Goal: Communication & Community: Answer question/provide support

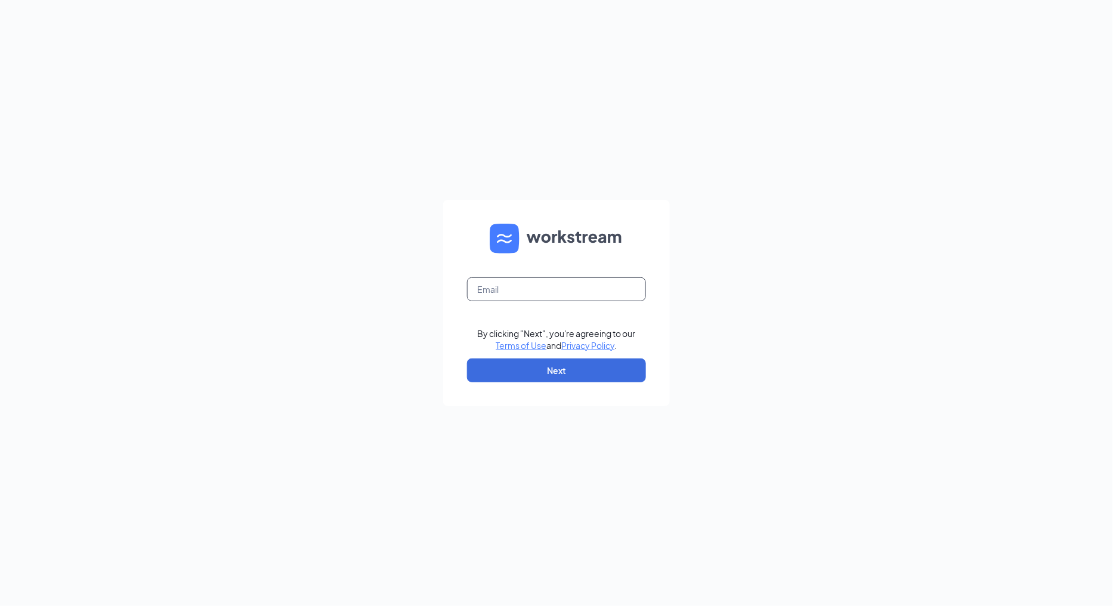
click at [612, 282] on input "text" at bounding box center [556, 289] width 179 height 24
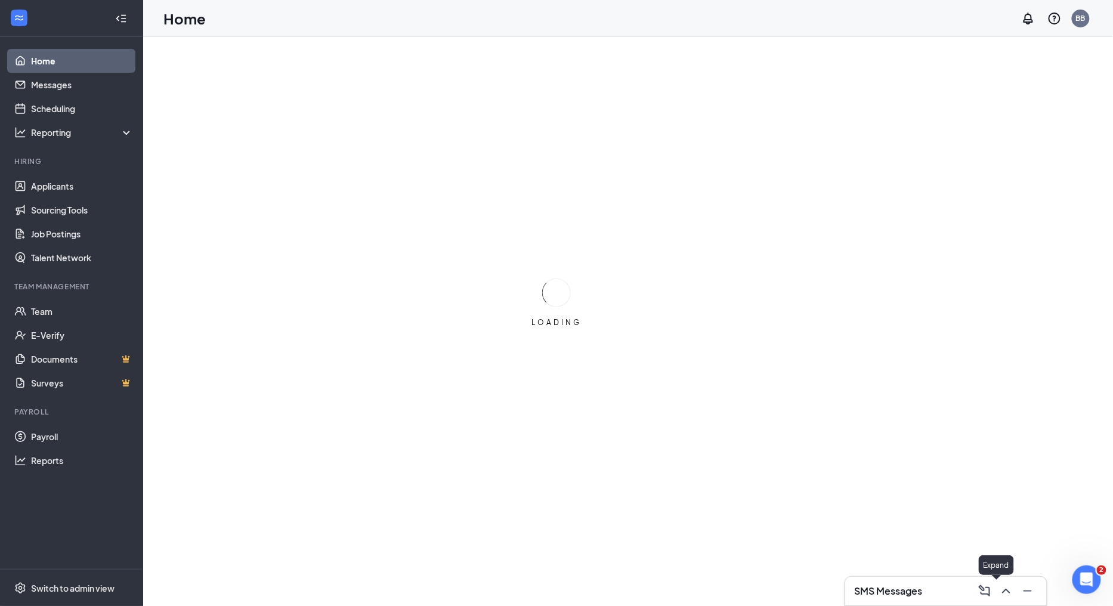
click at [996, 592] on div at bounding box center [1005, 591] width 21 height 19
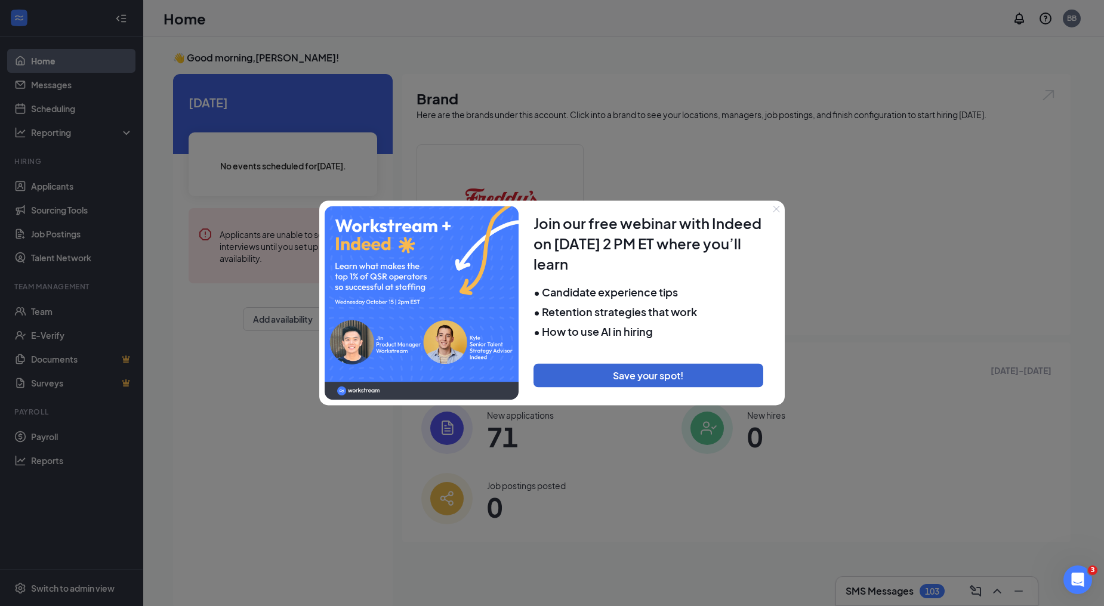
click at [771, 212] on button "Close" at bounding box center [776, 208] width 17 height 17
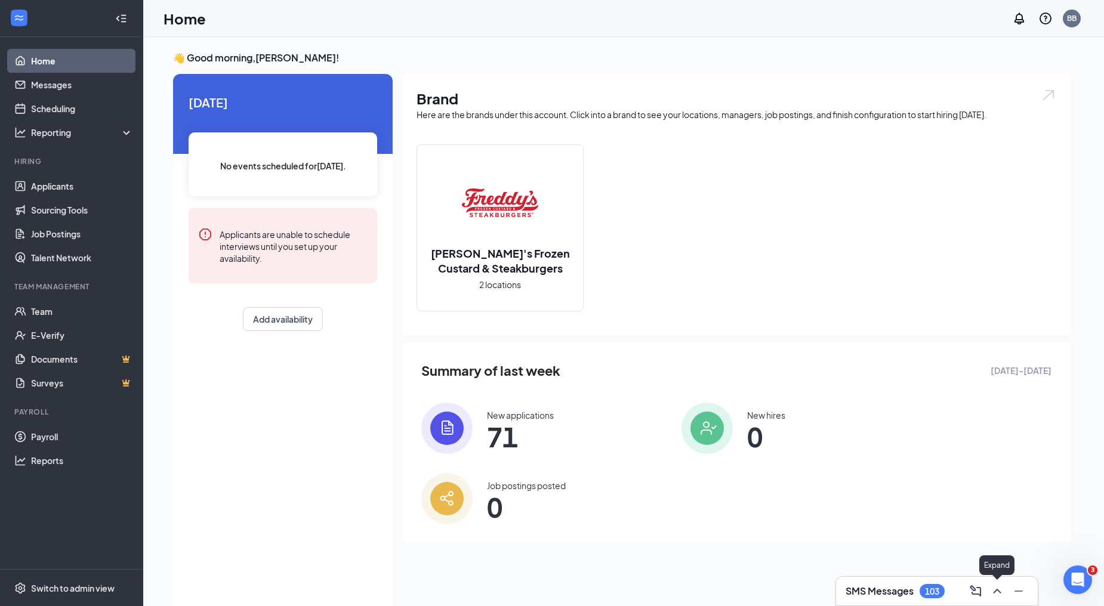
click at [993, 582] on button at bounding box center [996, 591] width 19 height 19
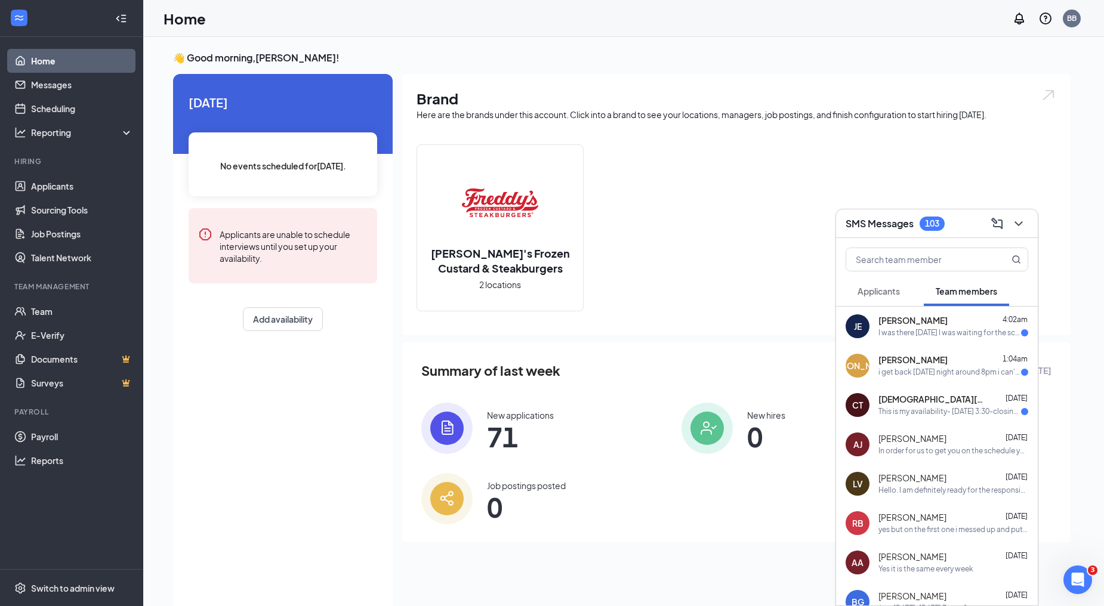
click at [949, 323] on div "[PERSON_NAME] 4:02am" at bounding box center [953, 321] width 150 height 12
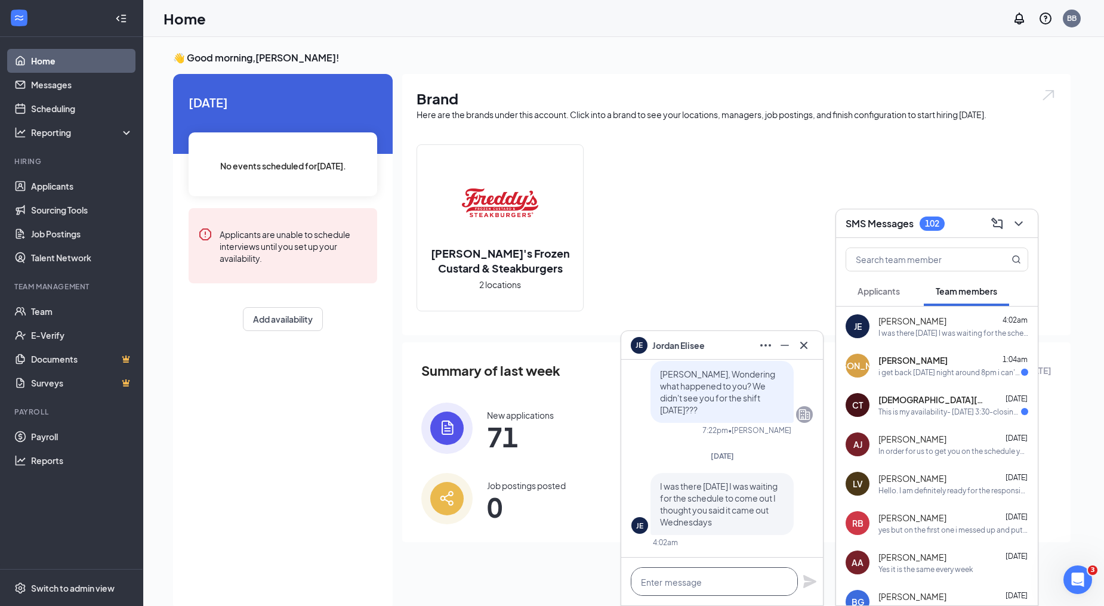
click at [720, 573] on textarea at bounding box center [714, 581] width 167 height 29
type textarea "S"
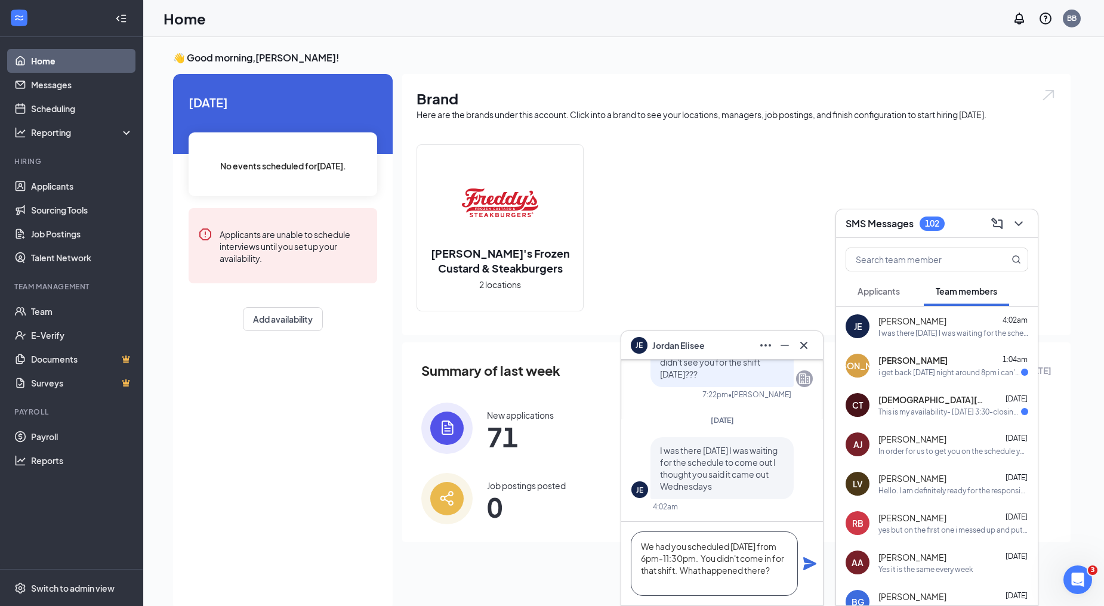
scroll to position [13, 0]
type textarea "We had you scheduled [DATE] from 6pm-11:30pm. You didn't come in for that shift…"
click at [804, 563] on icon "Plane" at bounding box center [809, 563] width 13 height 13
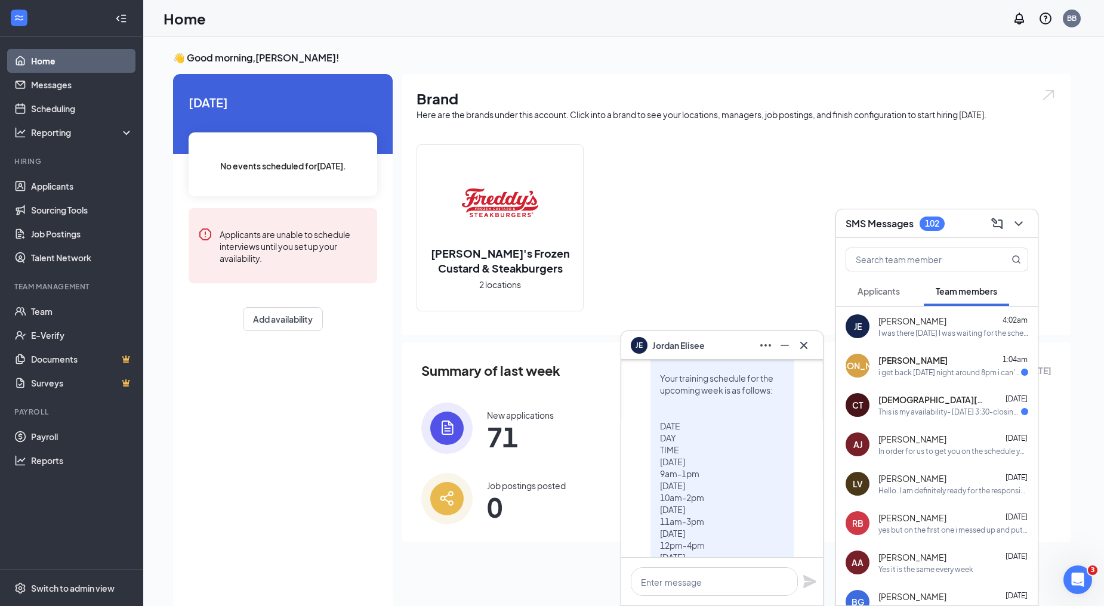
scroll to position [-592, 0]
click at [958, 404] on div "[DEMOGRAPHIC_DATA][PERSON_NAME] [DATE]" at bounding box center [953, 400] width 150 height 12
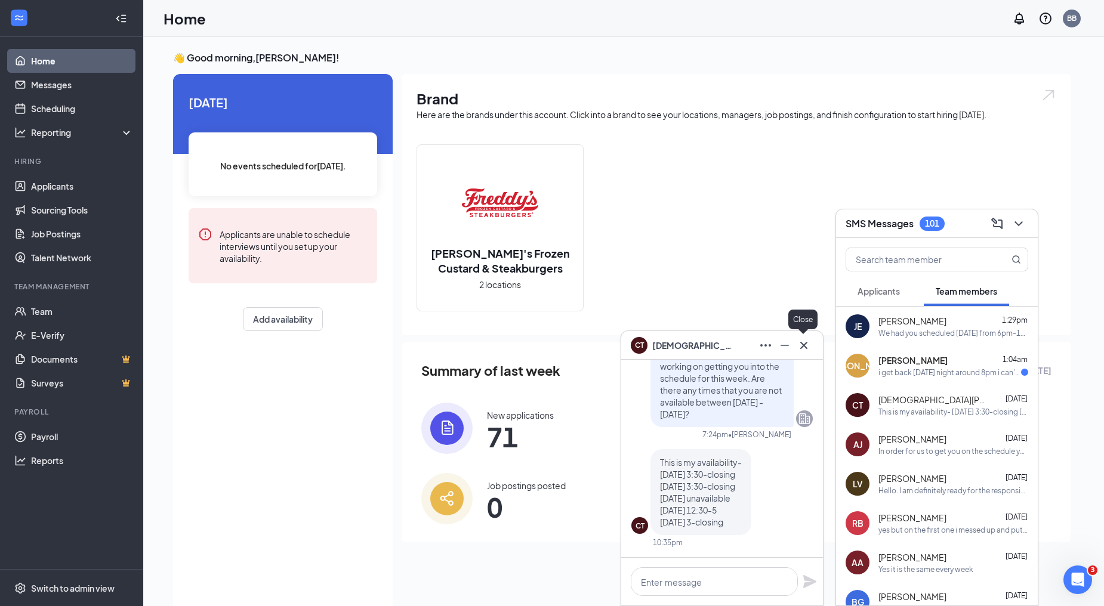
click at [805, 346] on icon "Cross" at bounding box center [803, 345] width 14 height 14
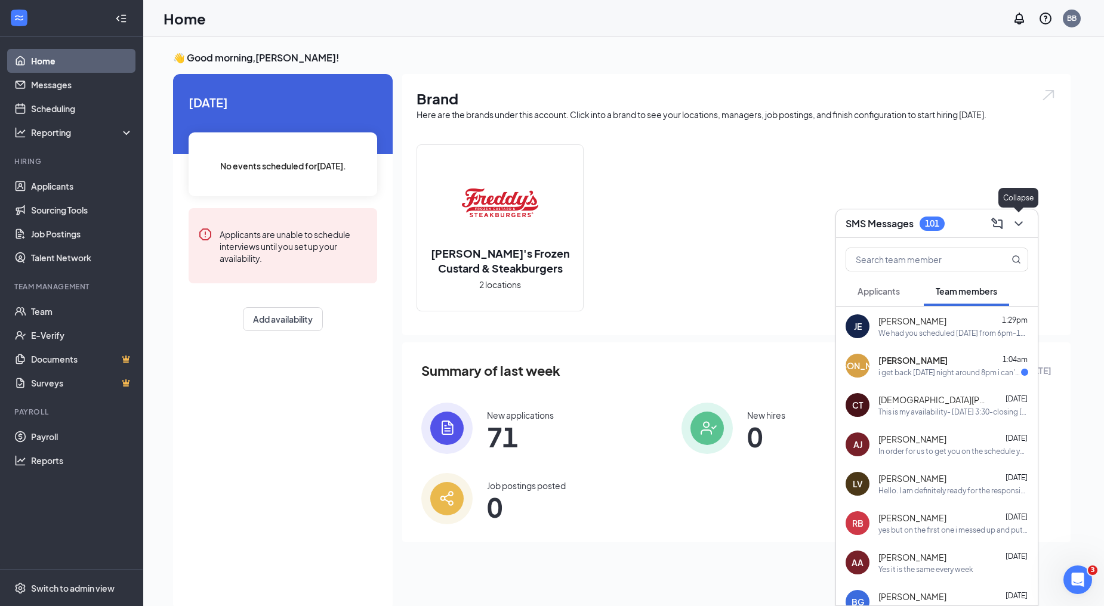
drag, startPoint x: 1023, startPoint y: 221, endPoint x: 1058, endPoint y: 212, distance: 36.2
click at [1058, 212] on div "SMS Messages 101 Applicants Team members [PERSON_NAME] 1:29pm We had you schedu…" at bounding box center [623, 334] width 961 height 594
click at [930, 358] on span "[PERSON_NAME]" at bounding box center [912, 360] width 69 height 12
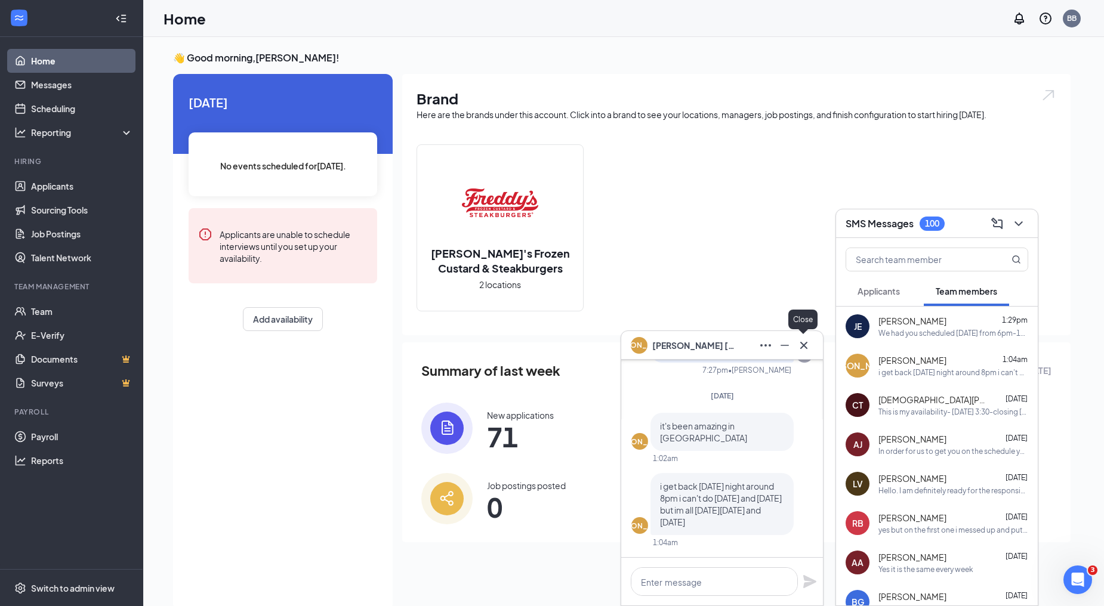
click at [807, 344] on icon "Cross" at bounding box center [803, 345] width 14 height 14
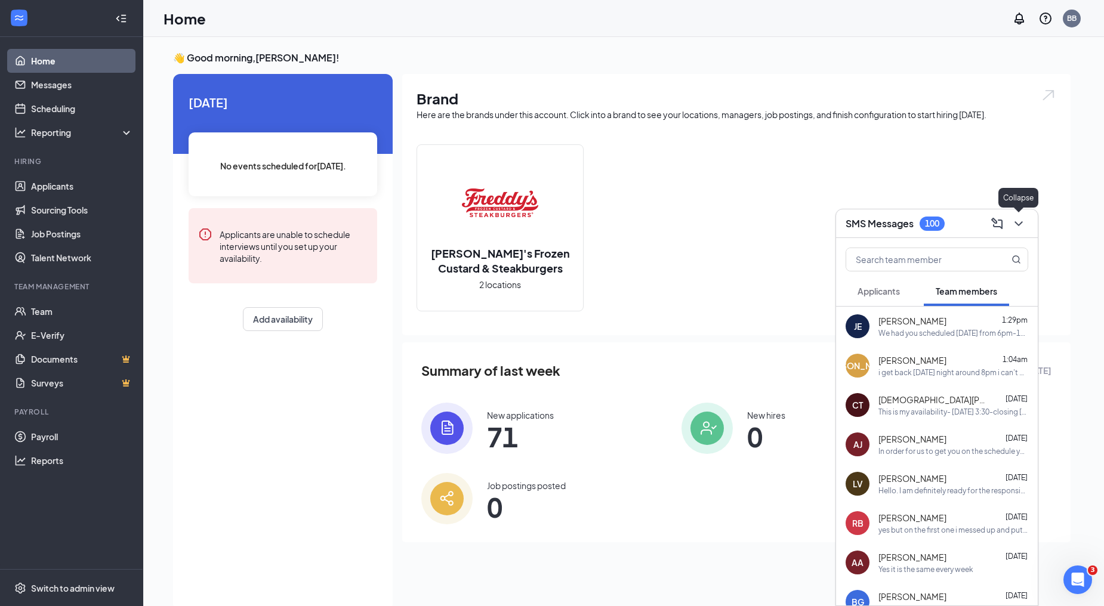
click at [1025, 221] on button at bounding box center [1018, 223] width 19 height 19
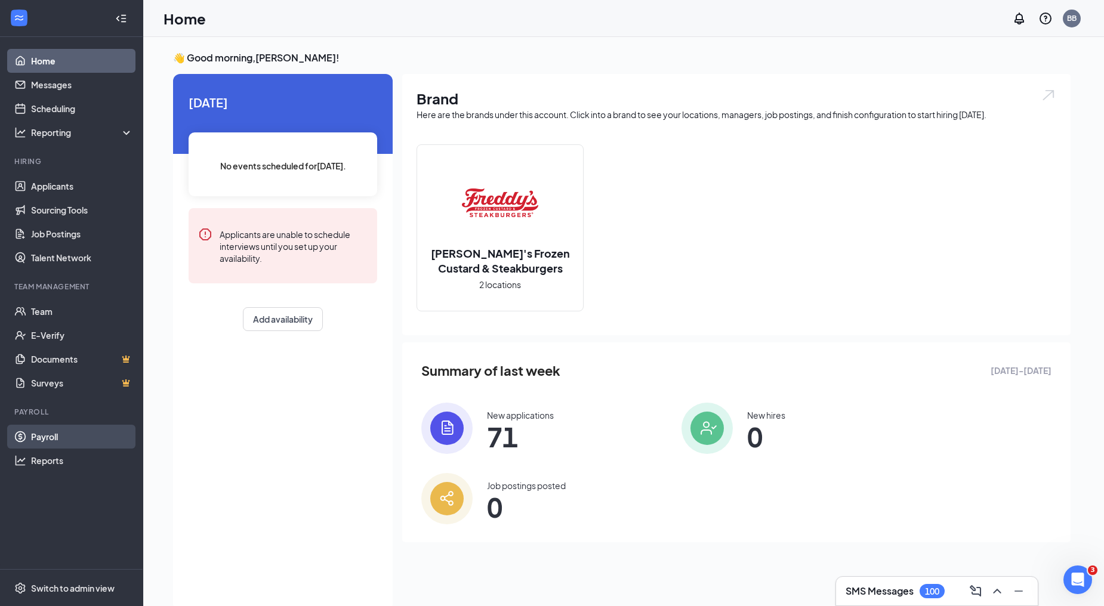
click at [62, 430] on link "Payroll" at bounding box center [82, 437] width 102 height 24
